Goal: Check status: Check status

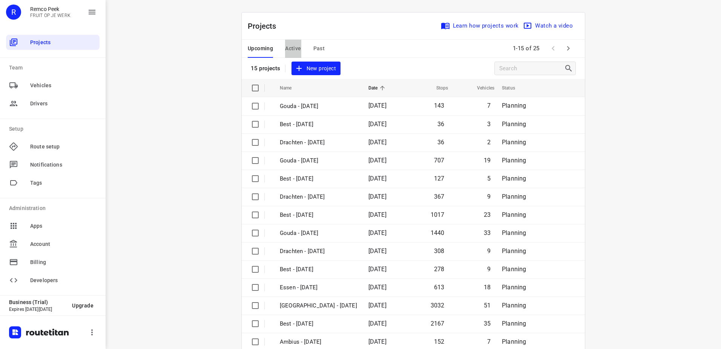
click at [286, 49] on span "Active" at bounding box center [293, 48] width 16 height 9
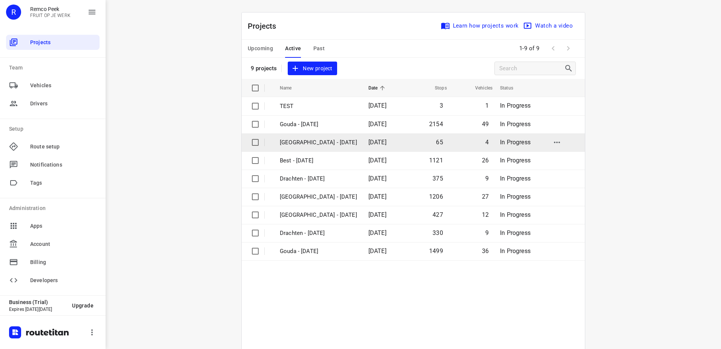
click at [316, 140] on p "[GEOGRAPHIC_DATA] - [DATE]" at bounding box center [318, 142] width 77 height 9
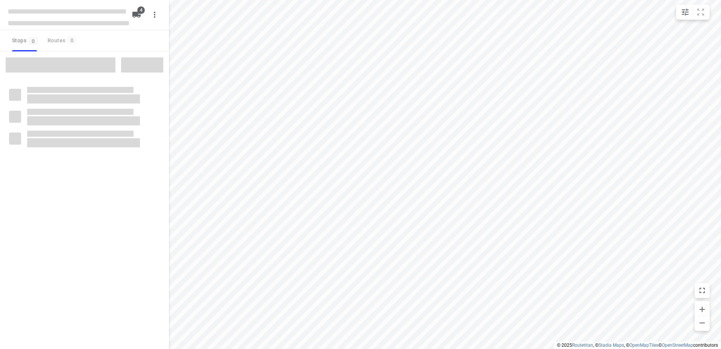
checkbox input "true"
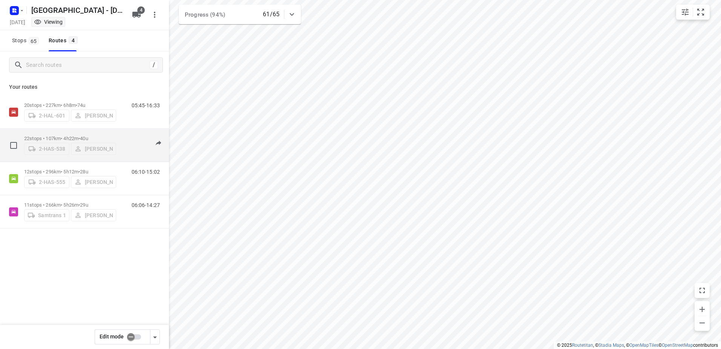
click at [53, 135] on p "22 stops • 107km • 4h22m • 40u" at bounding box center [70, 138] width 92 height 6
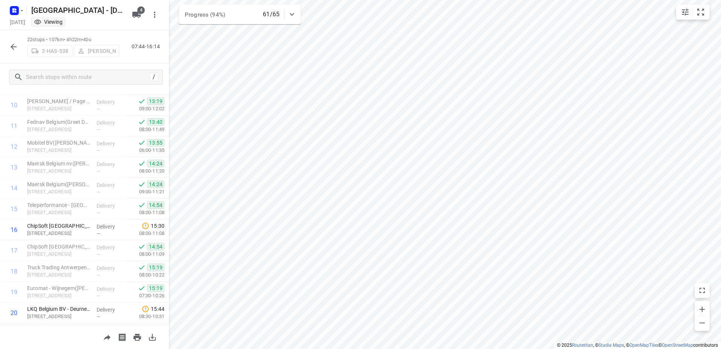
scroll to position [281, 0]
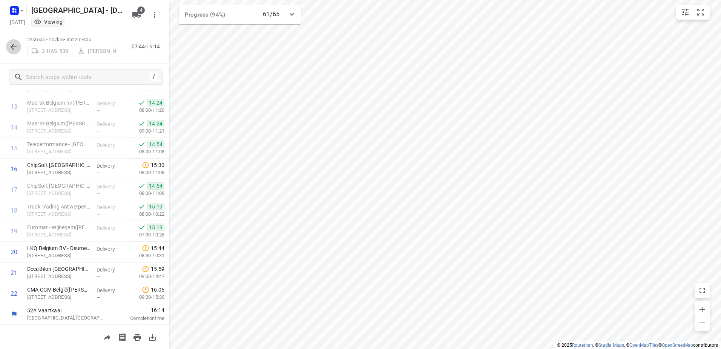
click at [16, 50] on icon "button" at bounding box center [13, 46] width 9 height 9
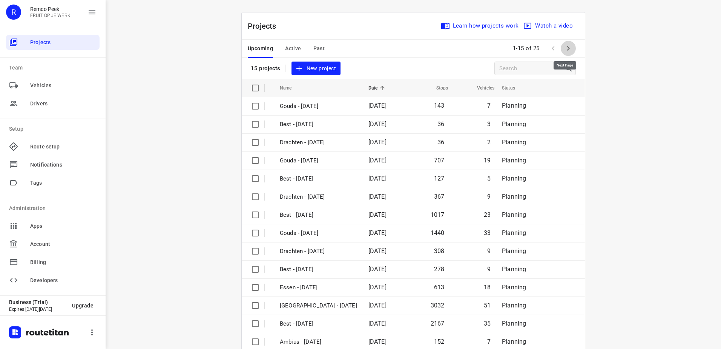
click at [564, 51] on icon "button" at bounding box center [568, 48] width 9 height 9
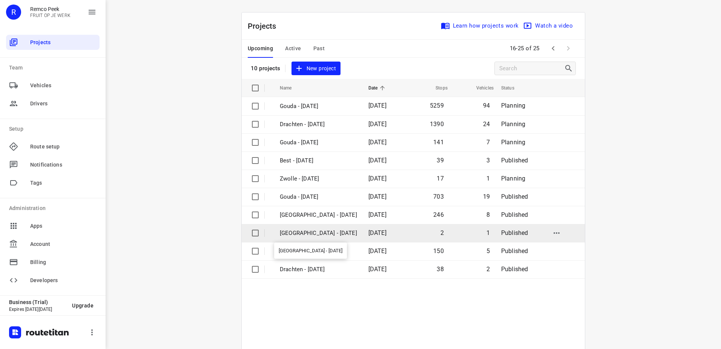
click at [307, 233] on p "[GEOGRAPHIC_DATA] - [DATE]" at bounding box center [318, 233] width 77 height 9
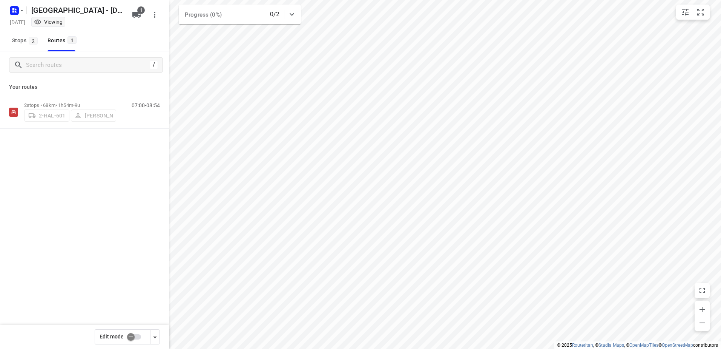
checkbox input "true"
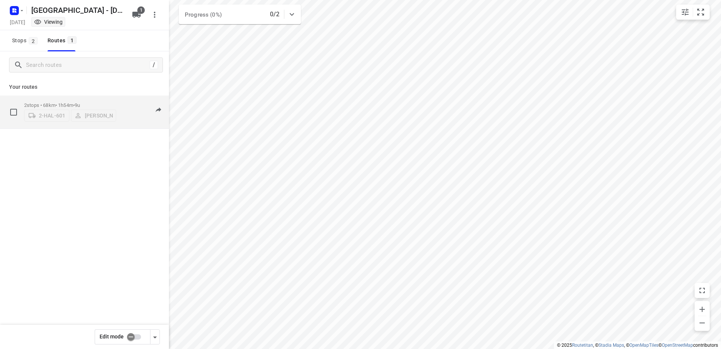
click at [72, 104] on p "2 stops • 68km • 1h54m • 9u" at bounding box center [70, 105] width 92 height 6
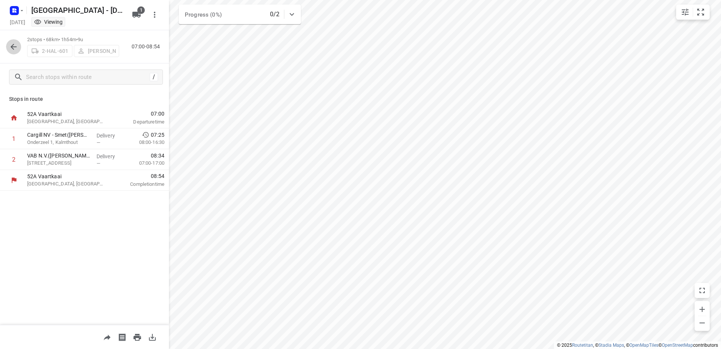
click at [18, 48] on icon "button" at bounding box center [13, 46] width 9 height 9
